Goal: Task Accomplishment & Management: Use online tool/utility

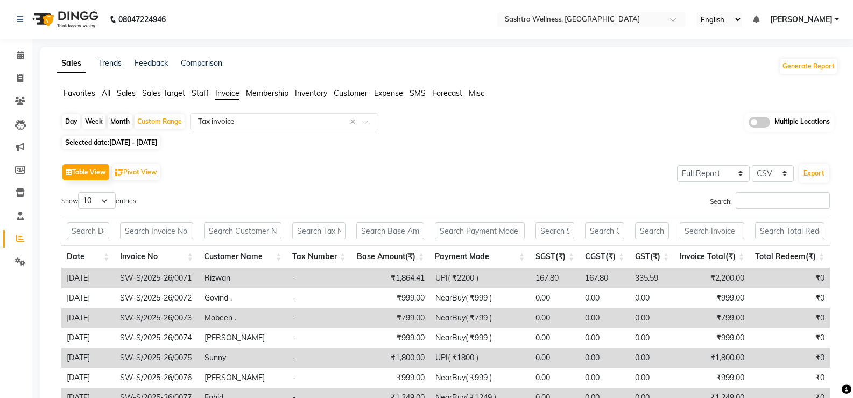
select select "full_report"
select select "csv"
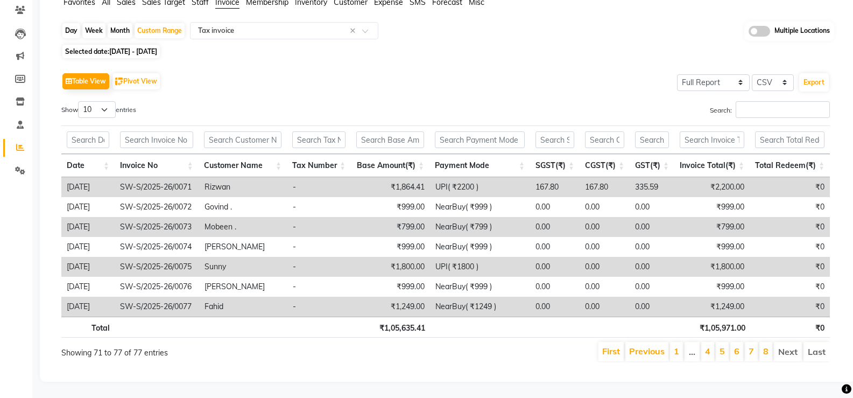
click at [493, 50] on div "Day Week Month Custom Range Select Report Type × Tax invoice × Multiple Locatio…" at bounding box center [448, 196] width 782 height 349
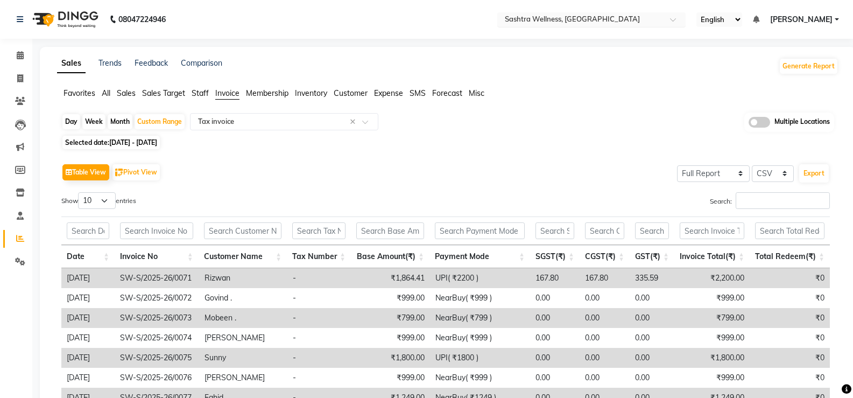
click at [555, 25] on div "Select Location × Sashtra Wellness, [GEOGRAPHIC_DATA]" at bounding box center [591, 19] width 188 height 15
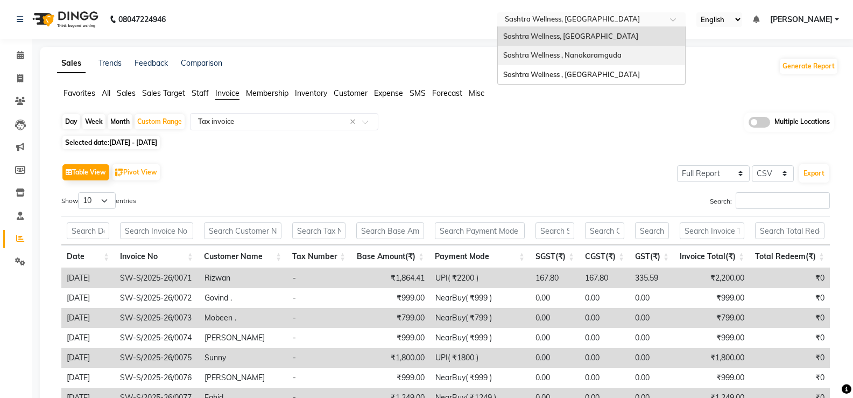
click at [561, 55] on span "Sashtra Wellness , Nanakaramguda" at bounding box center [562, 55] width 118 height 9
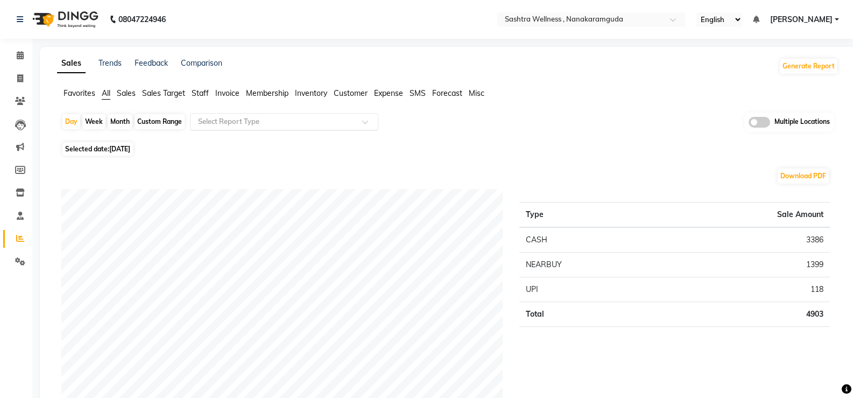
click at [363, 126] on span at bounding box center [368, 125] width 13 height 11
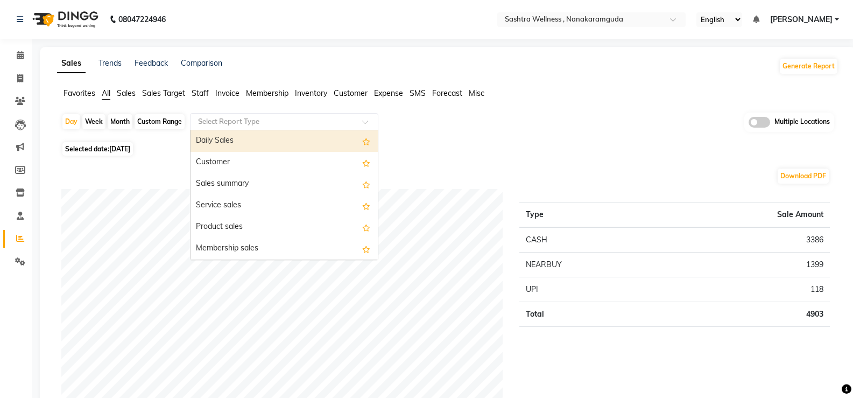
click at [565, 143] on div "Selected date: [DATE]" at bounding box center [449, 148] width 777 height 11
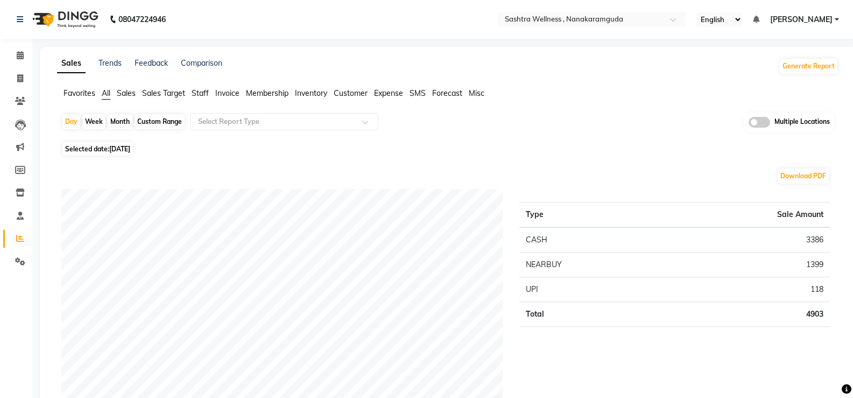
click at [176, 123] on div "Custom Range" at bounding box center [160, 121] width 50 height 15
select select "9"
select select "2025"
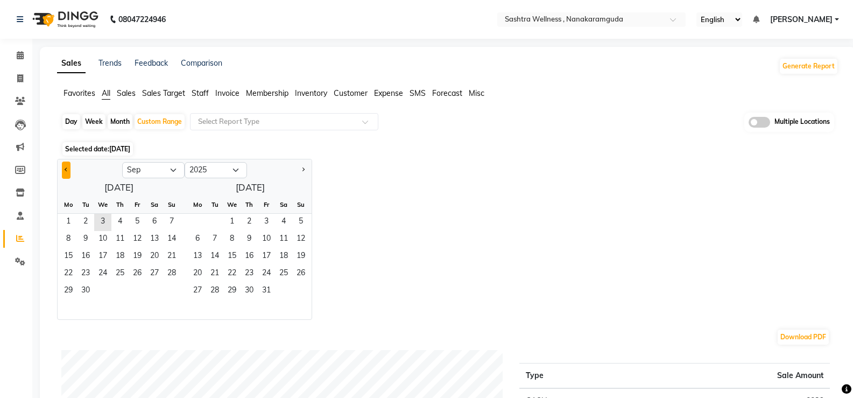
click at [65, 170] on span "Previous month" at bounding box center [67, 169] width 4 height 4
select select "8"
click at [132, 224] on span "1" at bounding box center [137, 222] width 17 height 17
click at [234, 225] on span "3" at bounding box center [231, 222] width 17 height 17
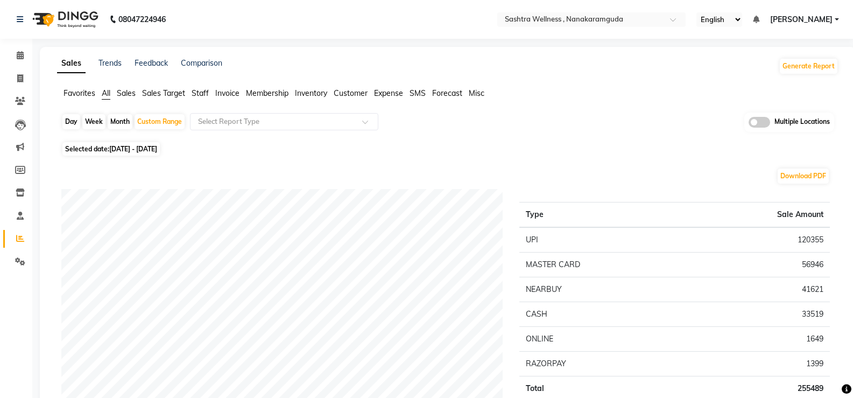
click at [233, 96] on span "Invoice" at bounding box center [227, 93] width 24 height 10
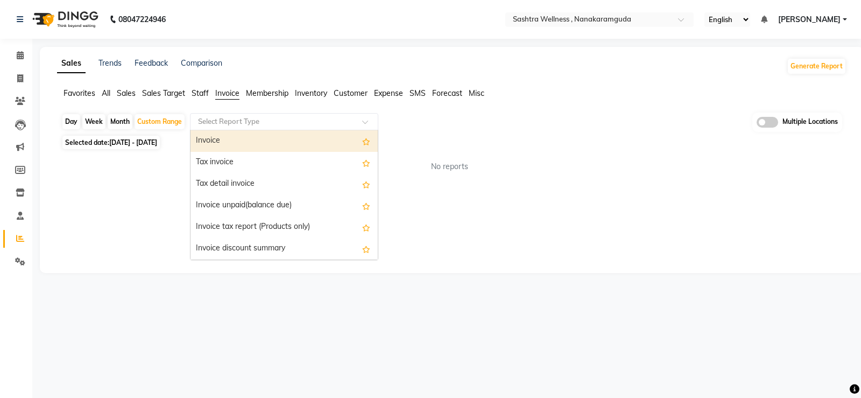
click at [243, 125] on input "text" at bounding box center [273, 121] width 155 height 11
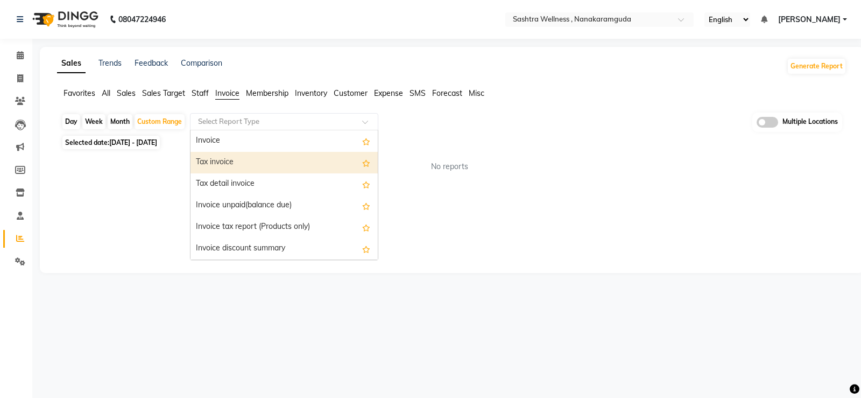
click at [240, 155] on div "Tax invoice" at bounding box center [284, 163] width 187 height 22
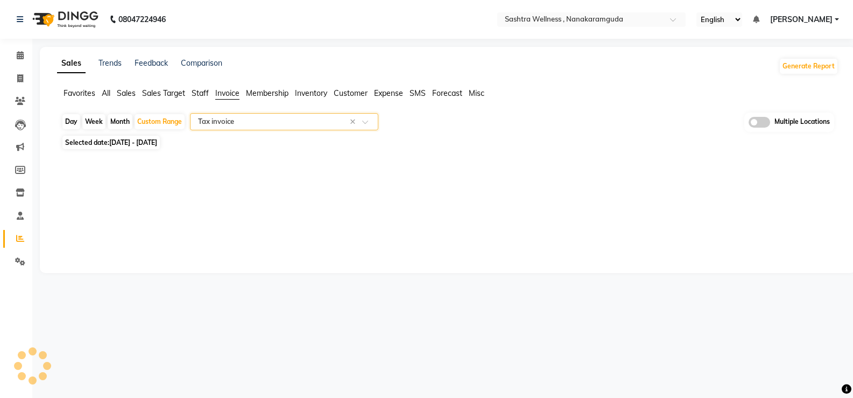
select select "full_report"
select select "csv"
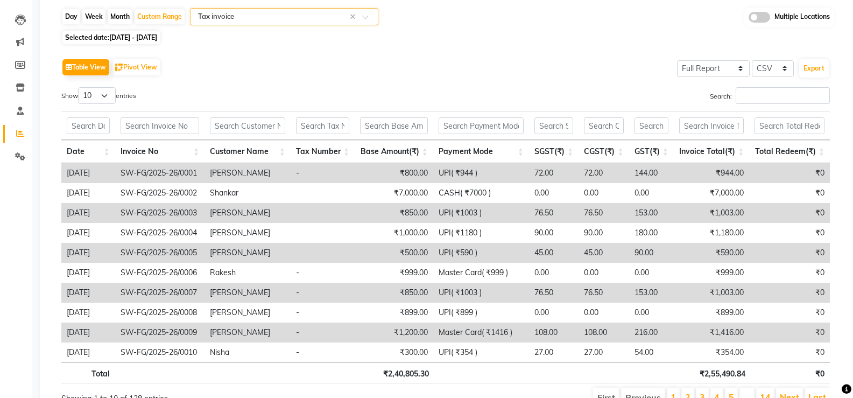
scroll to position [159, 0]
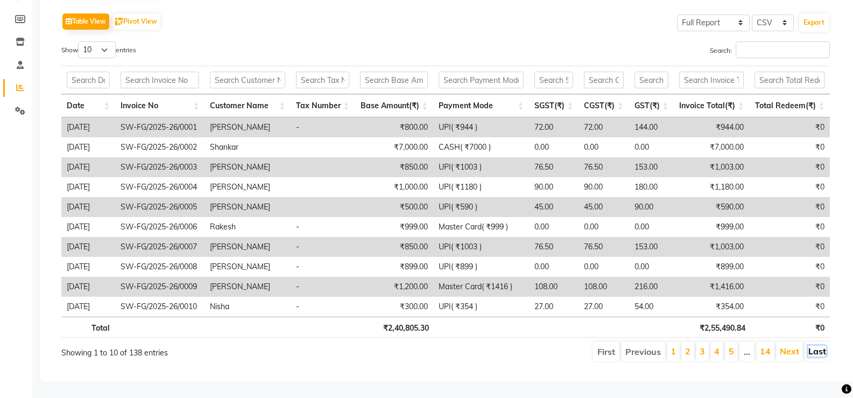
click at [819, 347] on link "Last" at bounding box center [818, 351] width 18 height 11
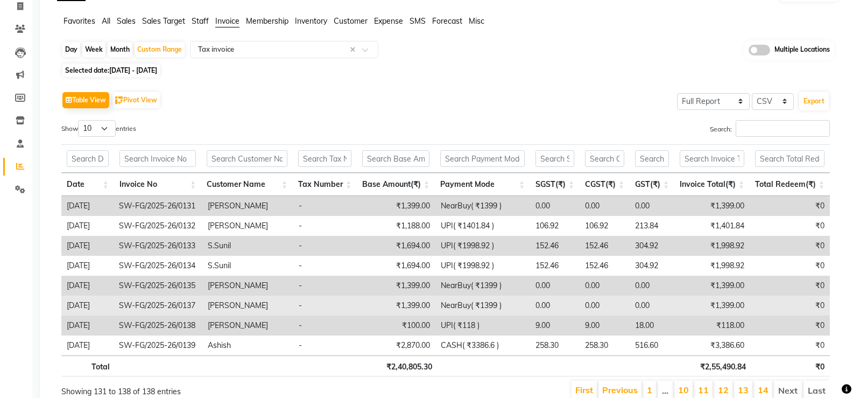
scroll to position [119, 0]
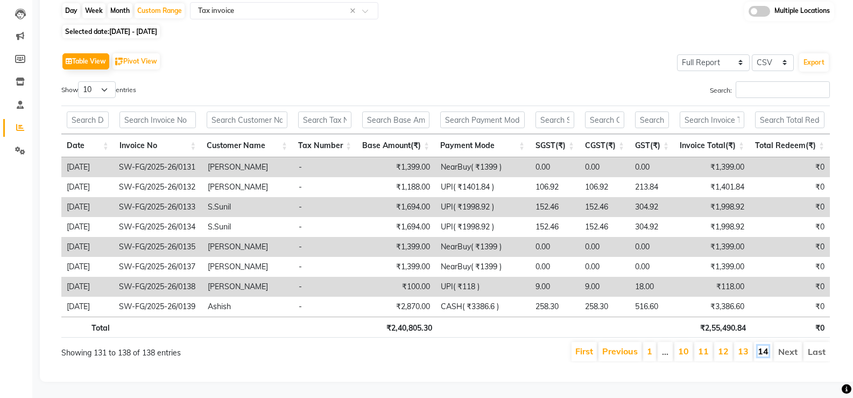
click at [764, 346] on link "14" at bounding box center [763, 351] width 11 height 11
click at [750, 345] on li "13" at bounding box center [743, 351] width 18 height 19
